Goal: Task Accomplishment & Management: Use online tool/utility

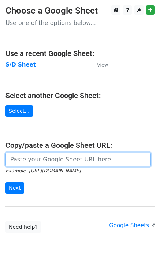
click at [34, 164] on input "url" at bounding box center [77, 160] width 145 height 14
paste input "https://docs.google.com/spreadsheets/d/1jXwF4MmvnU-T7F5DqkpZZXfqp_CyXIJcxLQIVx3…"
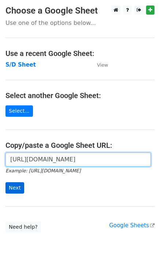
scroll to position [0, 158]
type input "https://docs.google.com/spreadsheets/d/1jXwF4MmvnU-T7F5DqkpZZXfqp_CyXIJcxLQIVx3…"
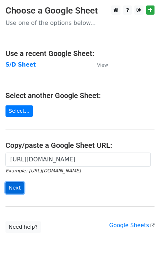
scroll to position [0, 0]
click at [13, 186] on input "Next" at bounding box center [14, 187] width 19 height 11
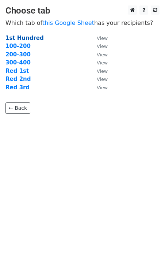
click at [23, 37] on strong "1st Hundred" at bounding box center [24, 38] width 38 height 7
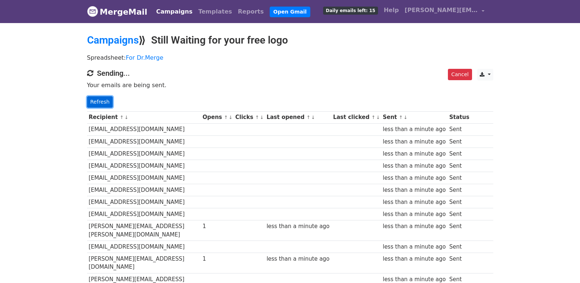
click at [89, 100] on link "Refresh" at bounding box center [100, 101] width 26 height 11
